Goal: Information Seeking & Learning: Learn about a topic

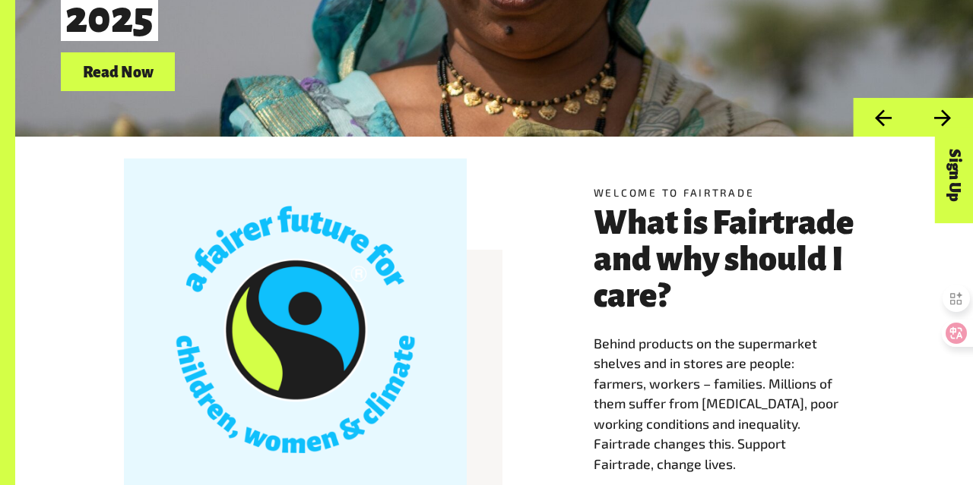
scroll to position [430, 0]
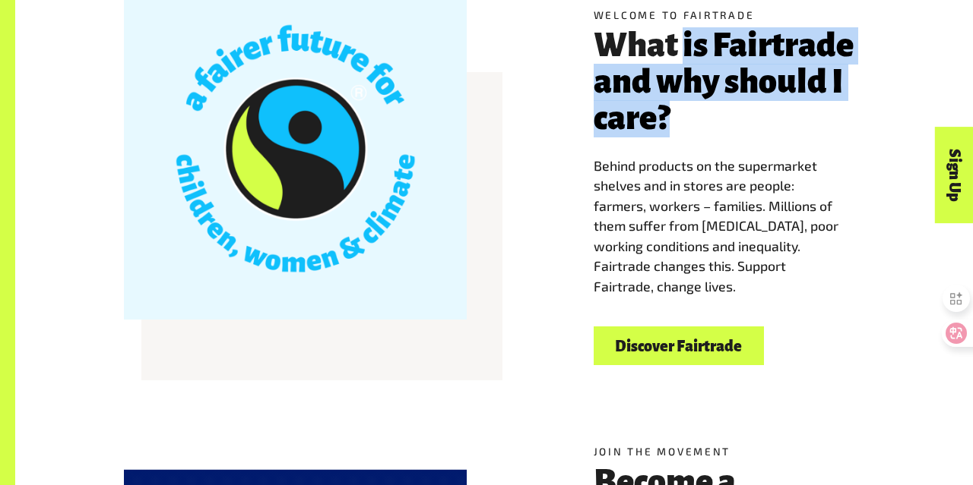
drag, startPoint x: 684, startPoint y: 43, endPoint x: 761, endPoint y: 121, distance: 109.6
click at [761, 121] on h3 "What is Fairtrade and why should I care?" at bounding box center [728, 82] width 270 height 109
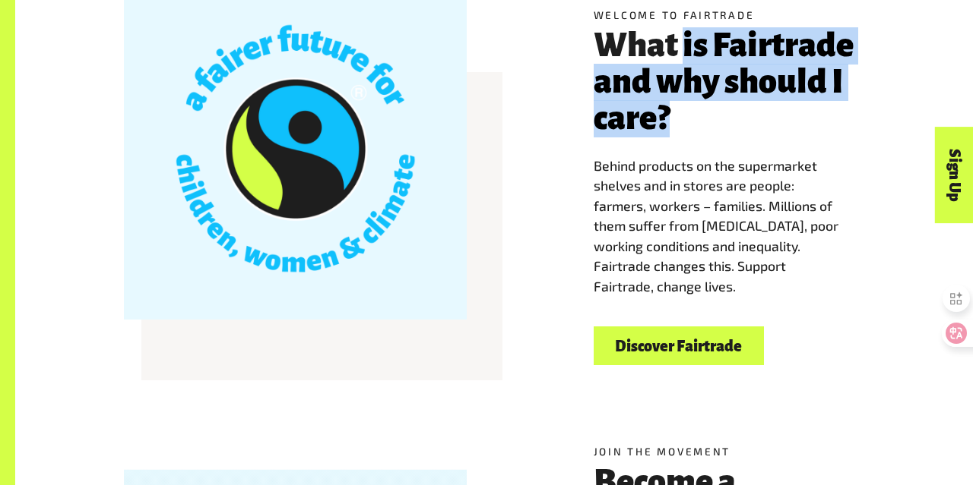
click at [751, 122] on h3 "What is Fairtrade and why should I care?" at bounding box center [728, 82] width 270 height 109
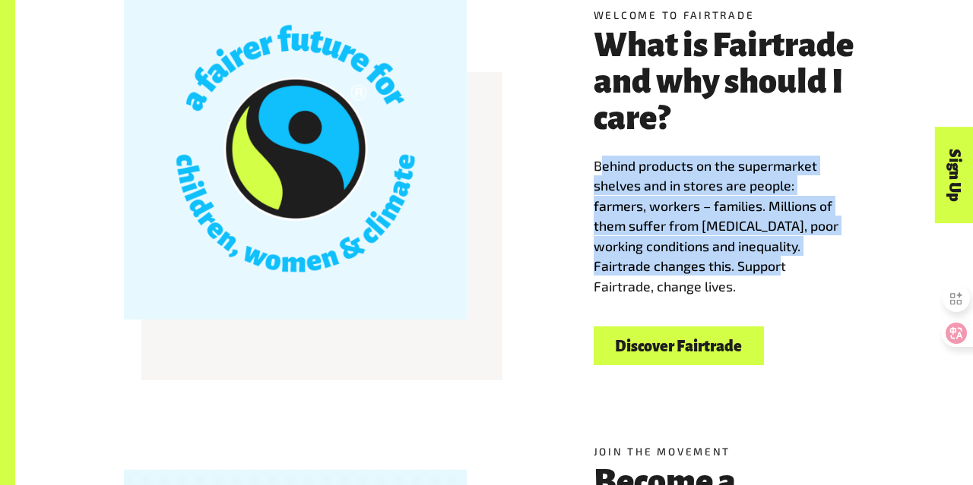
drag, startPoint x: 603, startPoint y: 155, endPoint x: 772, endPoint y: 261, distance: 200.1
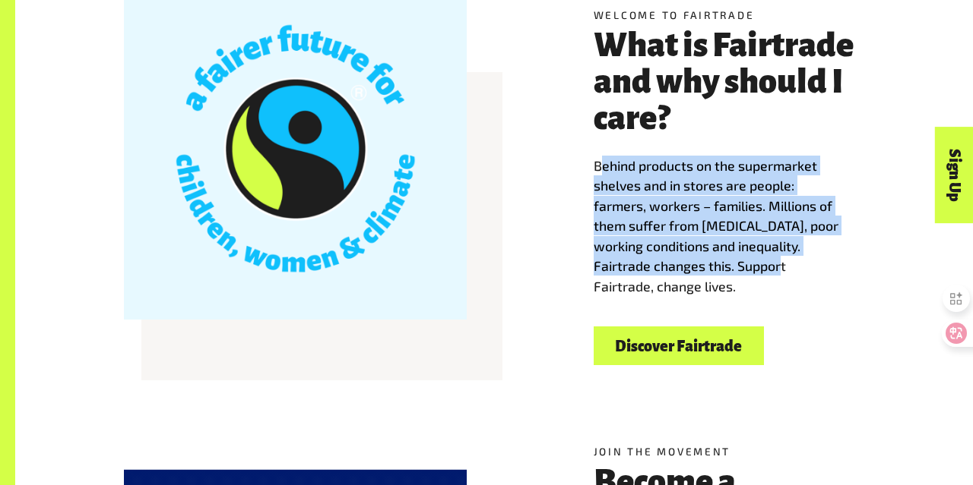
click at [772, 261] on span "Behind products on the supermarket shelves and in stores are people: farmers, w…" at bounding box center [715, 226] width 245 height 138
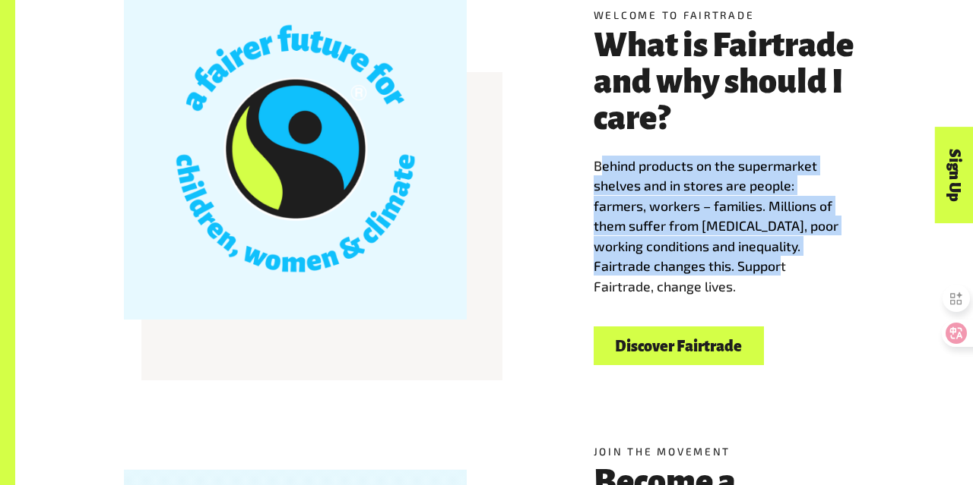
click at [772, 261] on span "Behind products on the supermarket shelves and in stores are people: farmers, w…" at bounding box center [715, 226] width 245 height 138
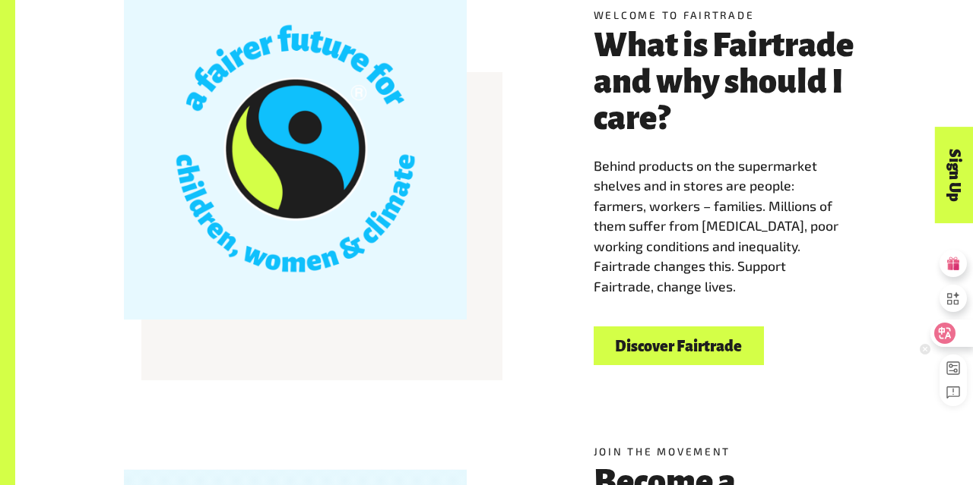
click at [953, 337] on icon at bounding box center [944, 333] width 21 height 21
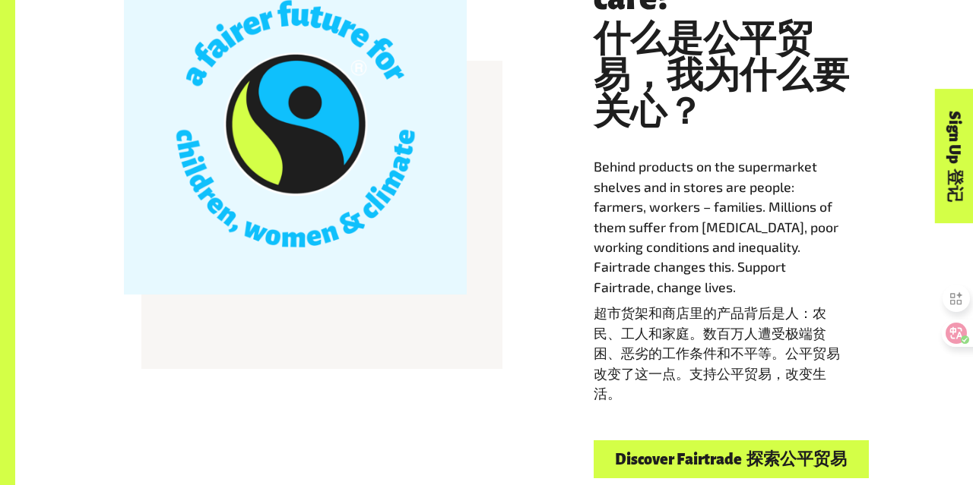
scroll to position [574, 0]
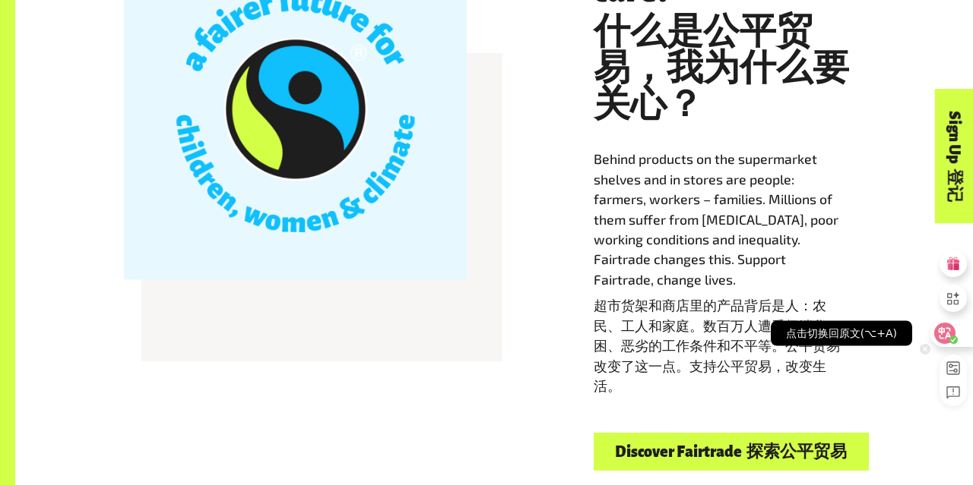
click at [947, 336] on icon at bounding box center [944, 333] width 13 height 12
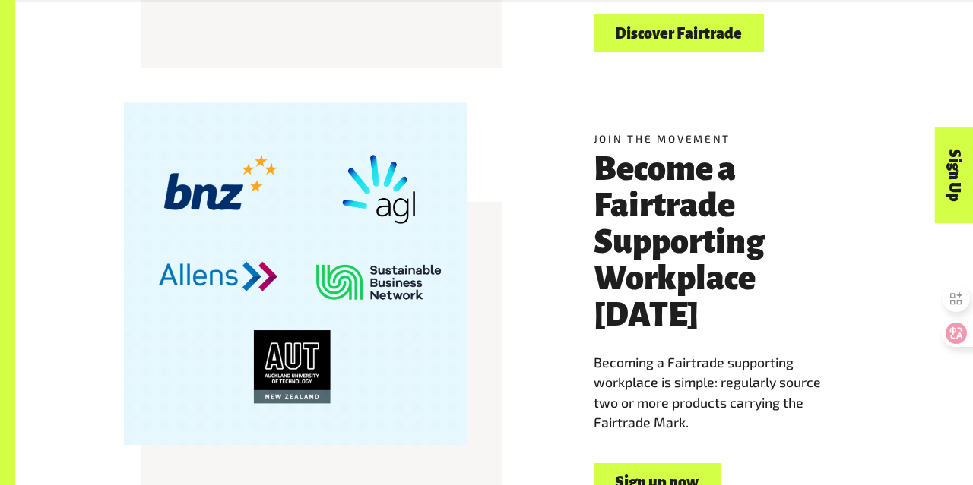
scroll to position [744, 0]
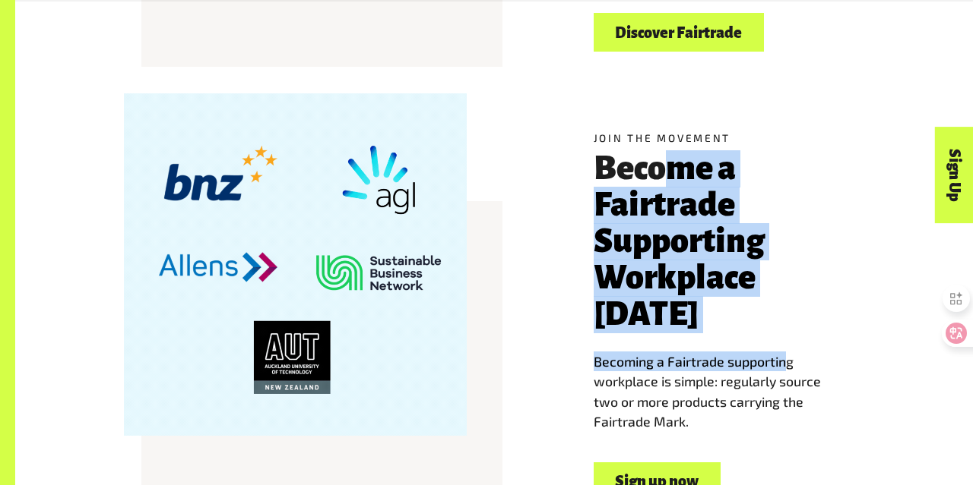
drag, startPoint x: 659, startPoint y: 176, endPoint x: 786, endPoint y: 316, distance: 189.4
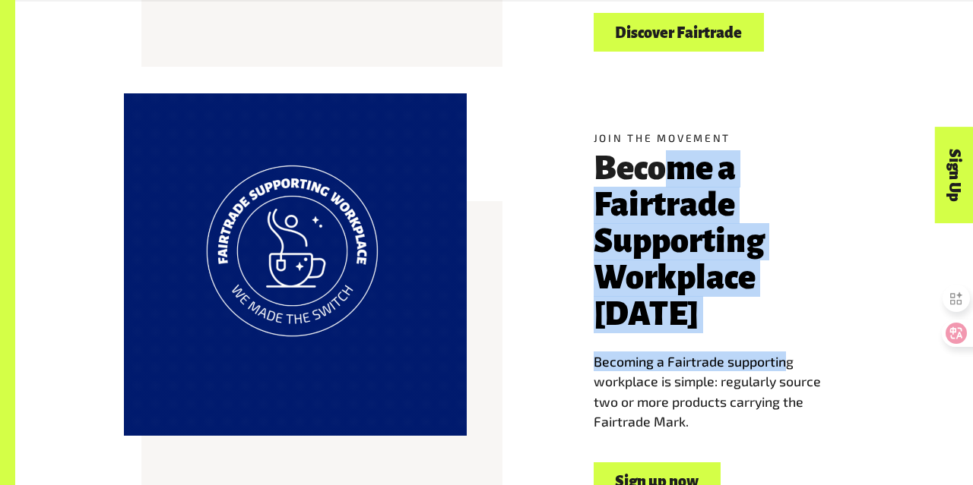
click at [787, 317] on div "Join the movement Become a Fairtrade Supporting Workplace today Becoming a Fair…" at bounding box center [728, 282] width 270 height 302
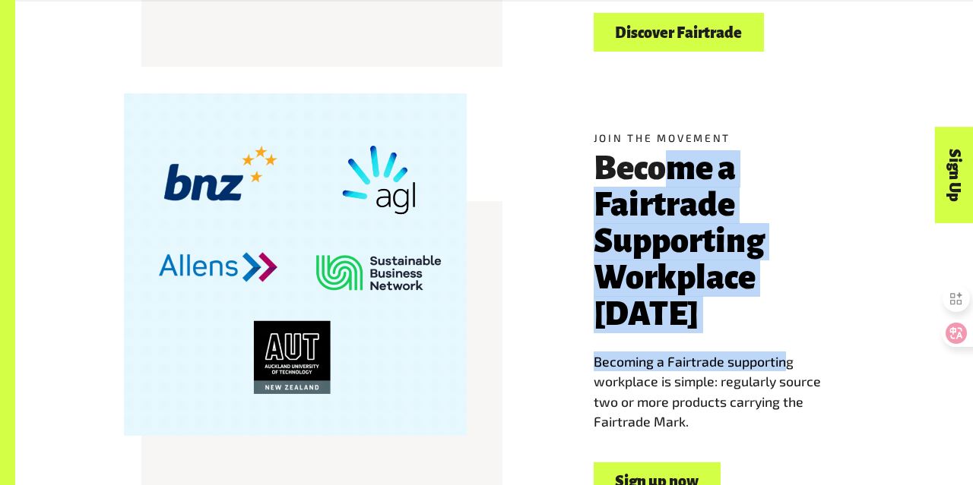
click at [794, 239] on h3 "Become a Fairtrade Supporting Workplace today" at bounding box center [728, 242] width 270 height 182
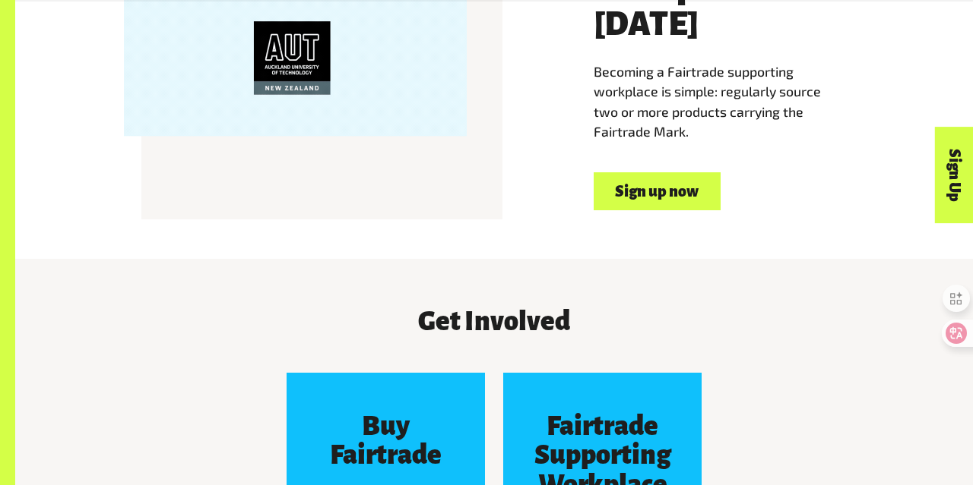
scroll to position [1124, 0]
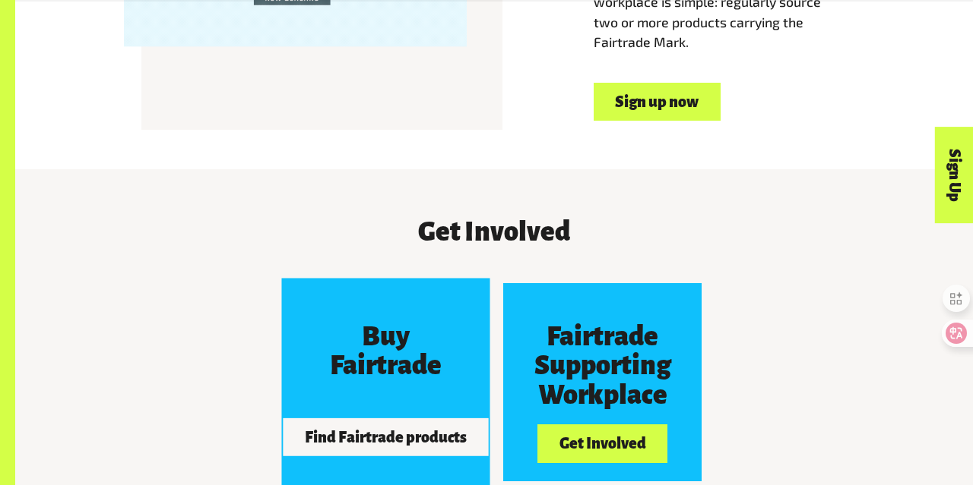
click at [415, 419] on button "Find Fairtrade products" at bounding box center [385, 438] width 205 height 38
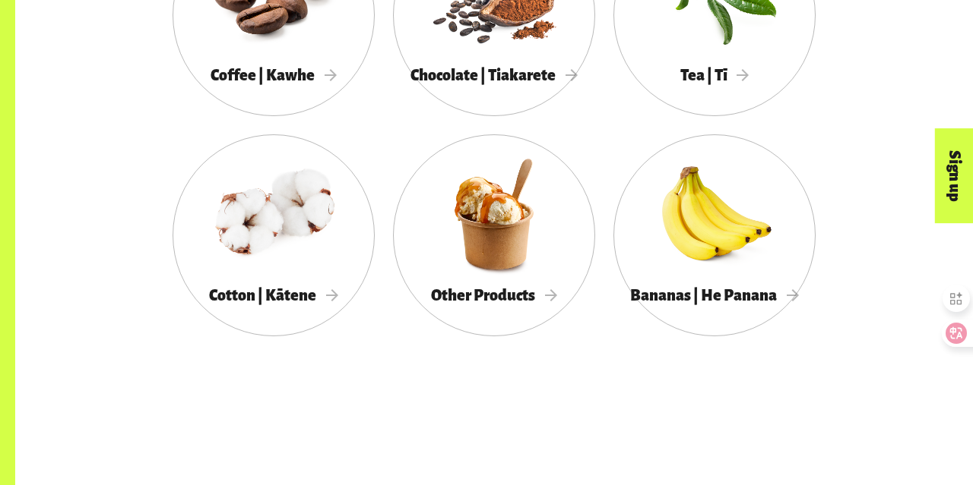
scroll to position [833, 0]
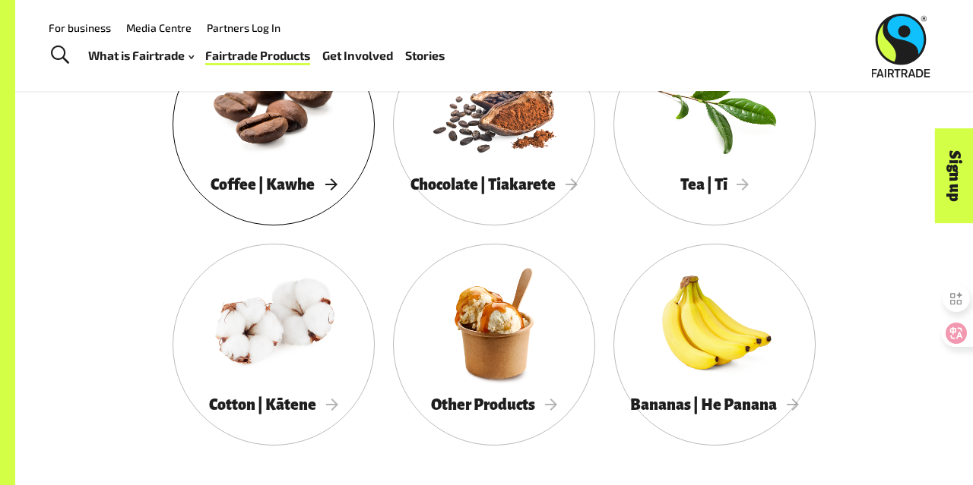
click at [272, 130] on div at bounding box center [273, 103] width 202 height 131
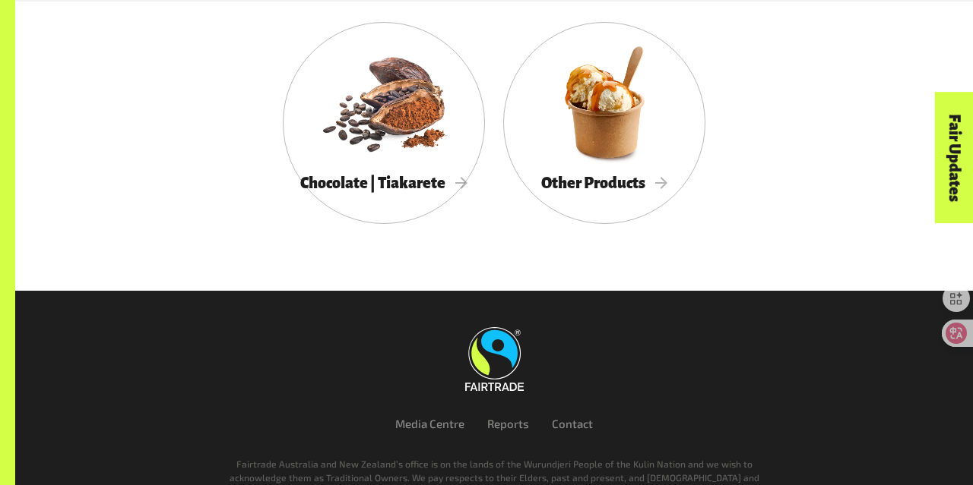
scroll to position [3544, 0]
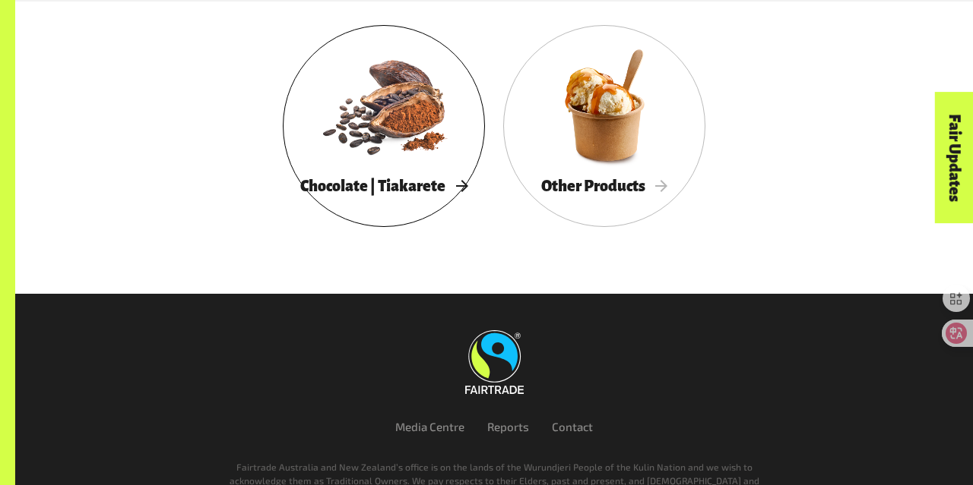
click at [392, 115] on div at bounding box center [384, 105] width 202 height 131
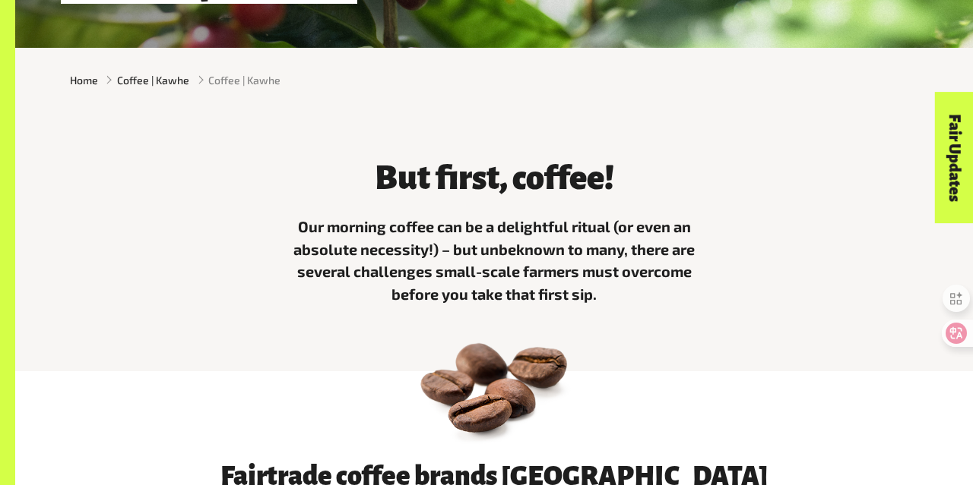
scroll to position [383, 0]
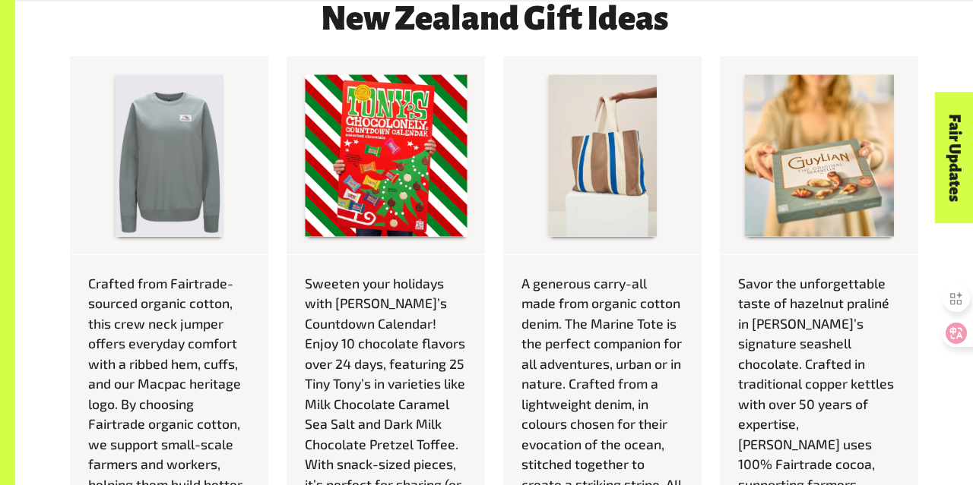
scroll to position [5662, 0]
